Goal: Information Seeking & Learning: Find specific fact

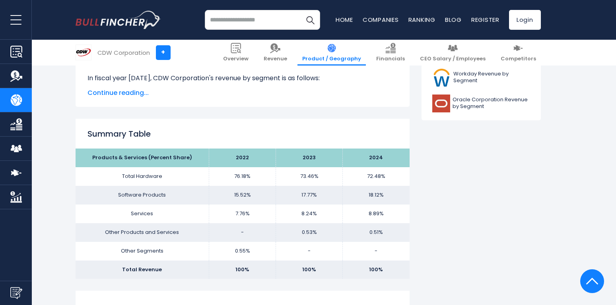
scroll to position [435, 0]
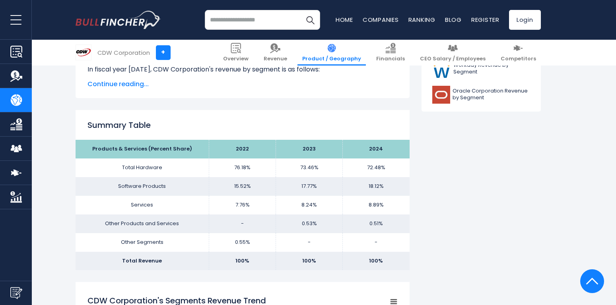
scroll to position [452, 0]
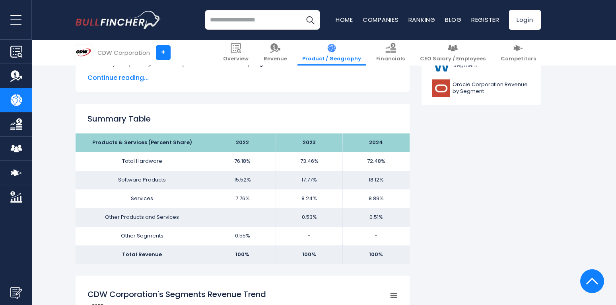
click at [397, 254] on td "100%" at bounding box center [376, 255] width 67 height 19
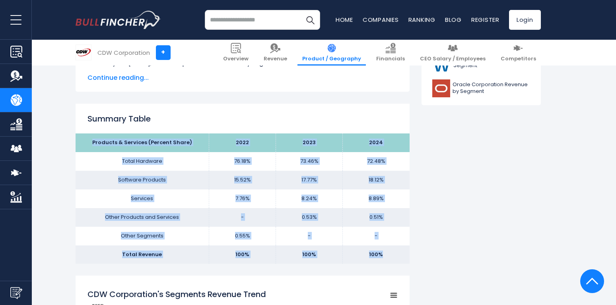
drag, startPoint x: 391, startPoint y: 254, endPoint x: 95, endPoint y: 143, distance: 316.3
click at [95, 143] on tbody "Products & Services (Percent Share) 2022 2023 2024 Total Hardware 76.18% 73.46%…" at bounding box center [243, 199] width 334 height 130
copy tbody "Products & Services (Percent Share) 2022 2023 2024 Total Hardware 76.18% 73.46%…"
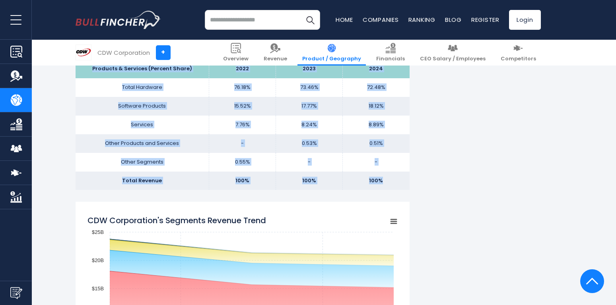
scroll to position [399, 0]
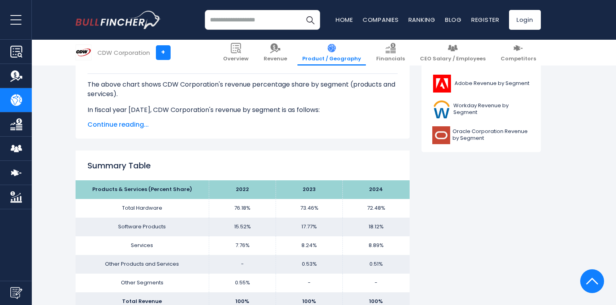
scroll to position [413, 0]
